Goal: Find specific page/section: Find specific page/section

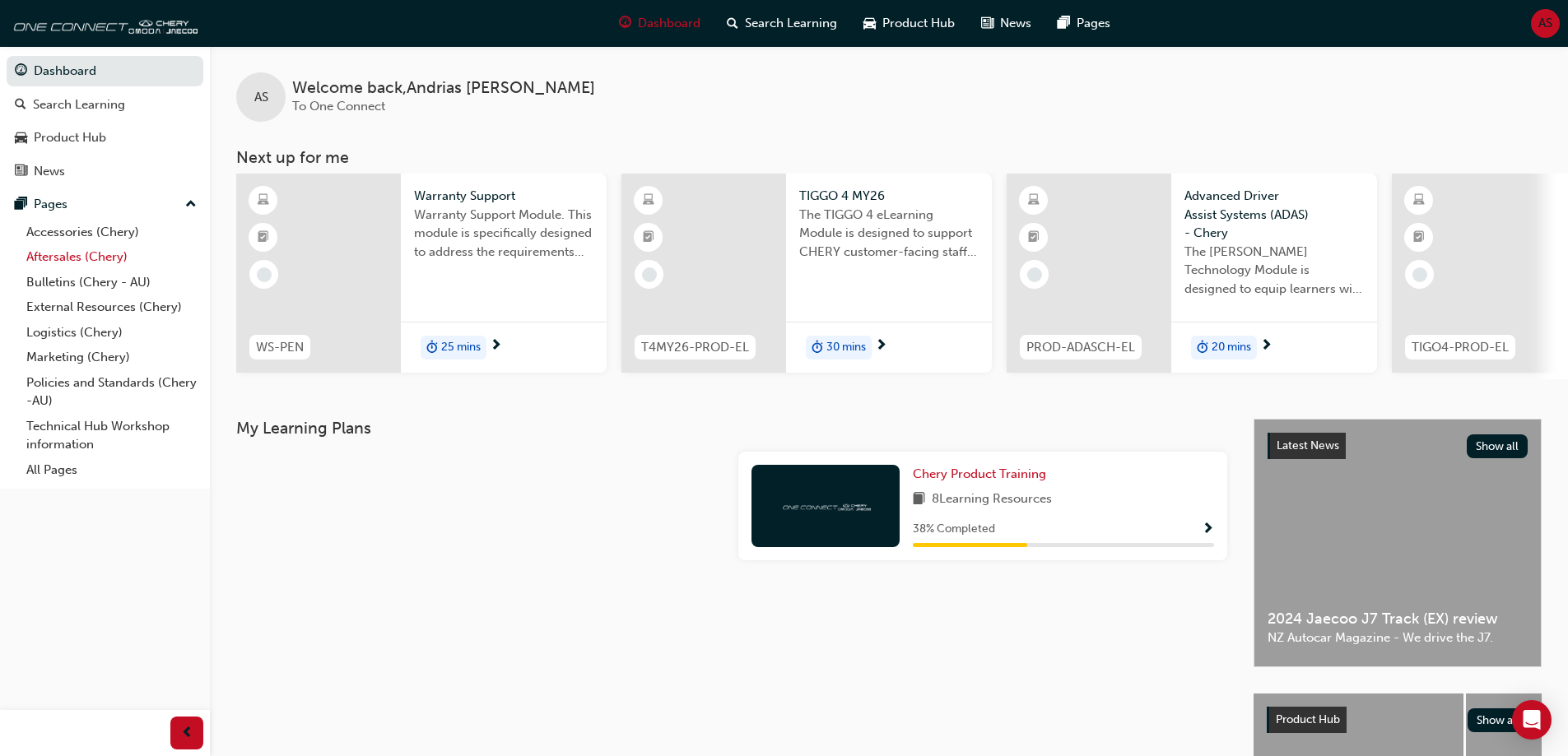
click at [79, 253] on link "Aftersales (Chery)" at bounding box center [111, 257] width 184 height 26
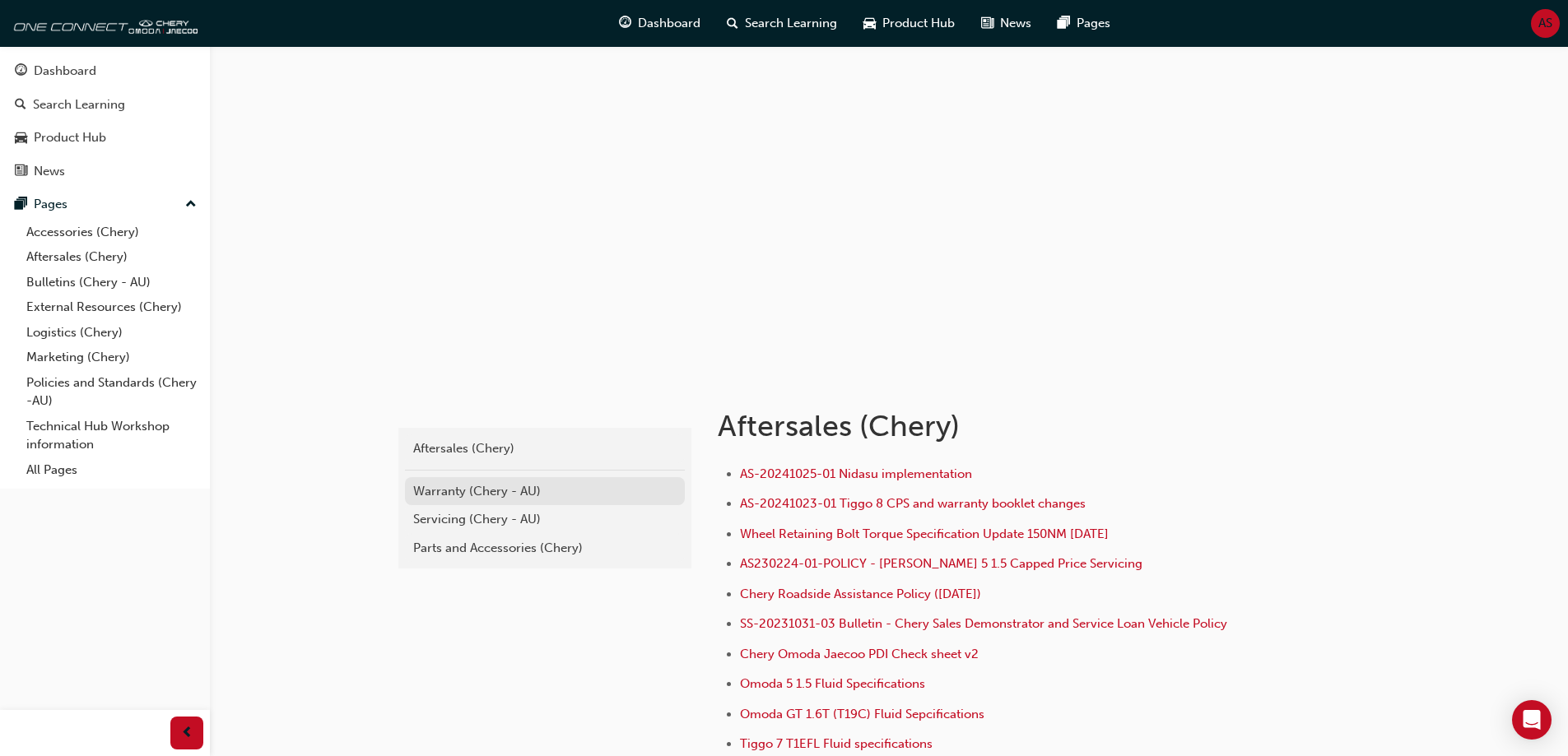
click at [490, 493] on div "Warranty (Chery - AU)" at bounding box center [544, 491] width 263 height 19
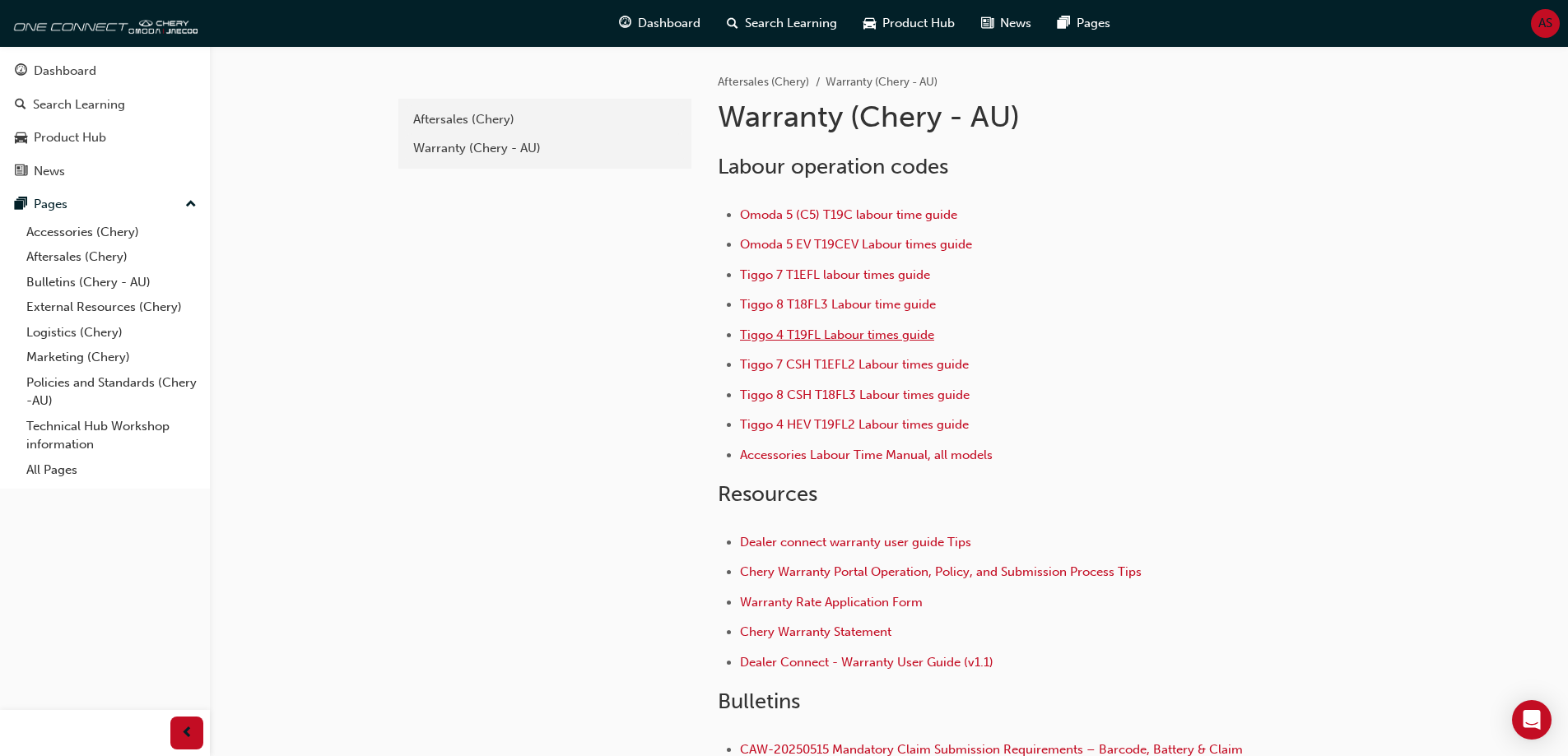
click at [861, 331] on span "Tiggo 4 T19FL Labour times guide" at bounding box center [837, 335] width 195 height 15
